Goal: Task Accomplishment & Management: Manage account settings

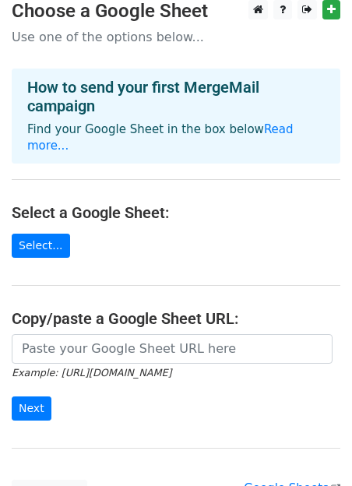
scroll to position [44, 0]
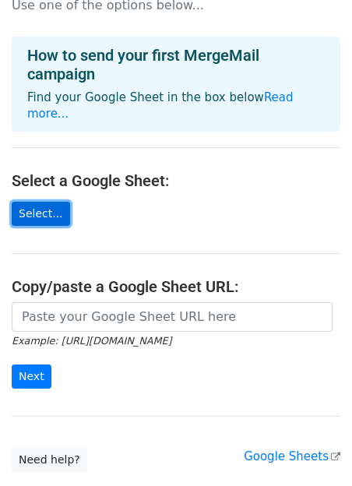
click at [35, 202] on link "Select..." at bounding box center [41, 214] width 58 height 24
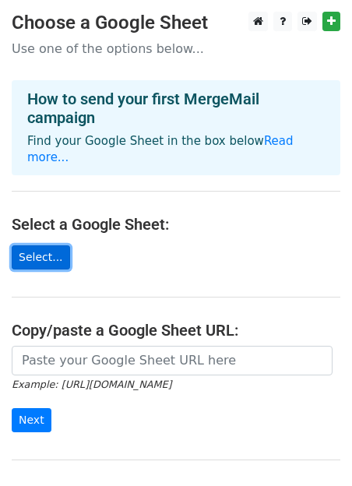
click at [24, 245] on link "Select..." at bounding box center [41, 257] width 58 height 24
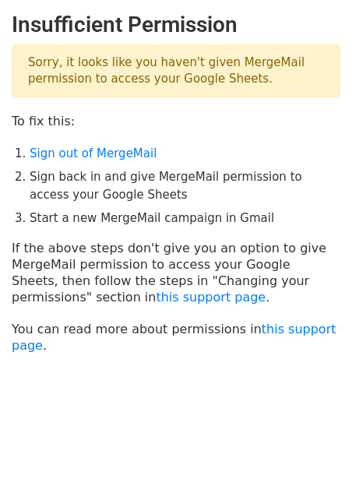
scroll to position [7, 0]
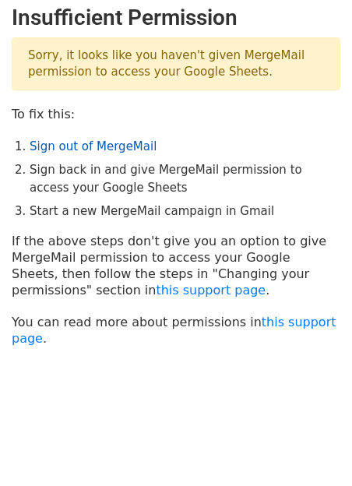
click at [94, 148] on link "Sign out of MergeMail" at bounding box center [93, 146] width 127 height 14
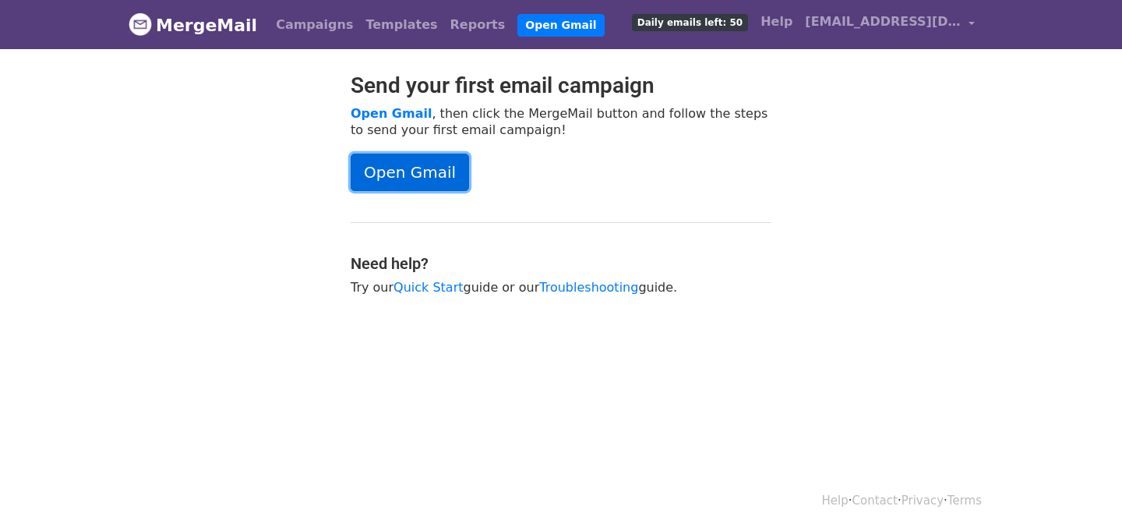
click at [410, 178] on link "Open Gmail" at bounding box center [410, 172] width 118 height 37
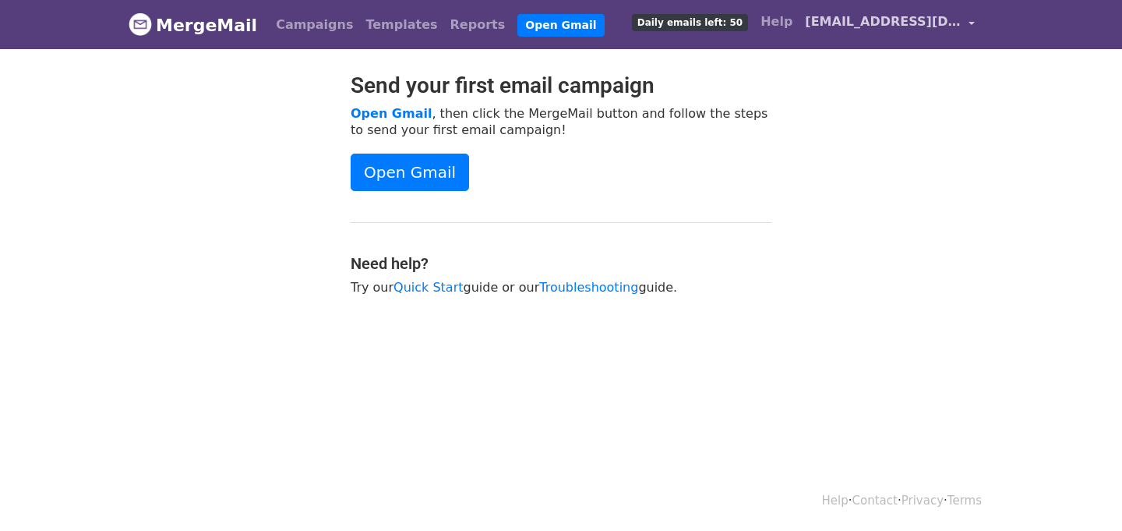
click at [922, 17] on span "[EMAIL_ADDRESS][DOMAIN_NAME]" at bounding box center [883, 21] width 156 height 19
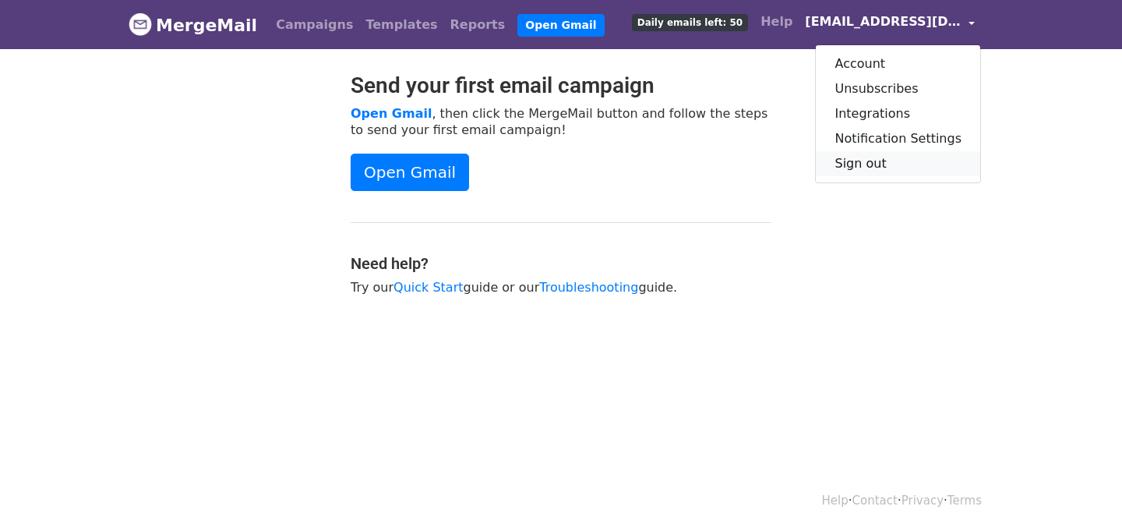
click at [902, 163] on link "Sign out" at bounding box center [898, 163] width 164 height 25
